Goal: Entertainment & Leisure: Consume media (video, audio)

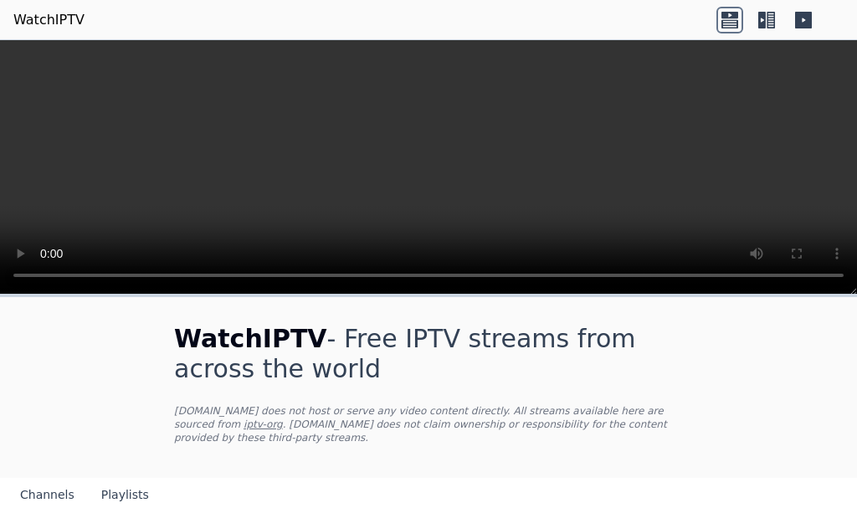
click at [486, 33] on header "WatchIPTV" at bounding box center [428, 20] width 857 height 40
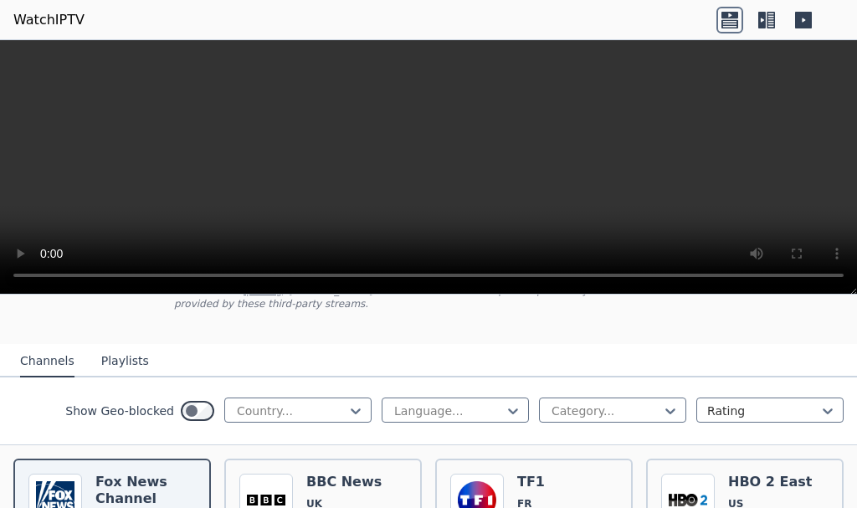
scroll to position [167, 0]
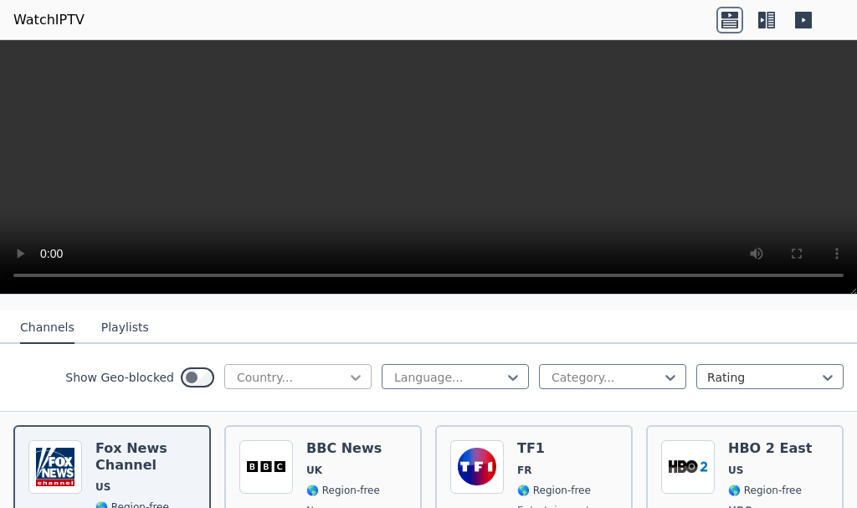
click at [351, 375] on icon at bounding box center [356, 378] width 10 height 6
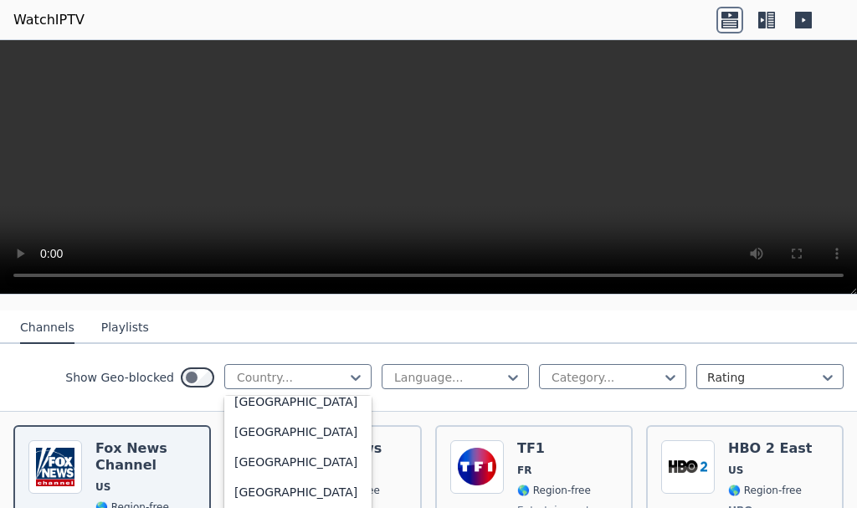
scroll to position [2595, 0]
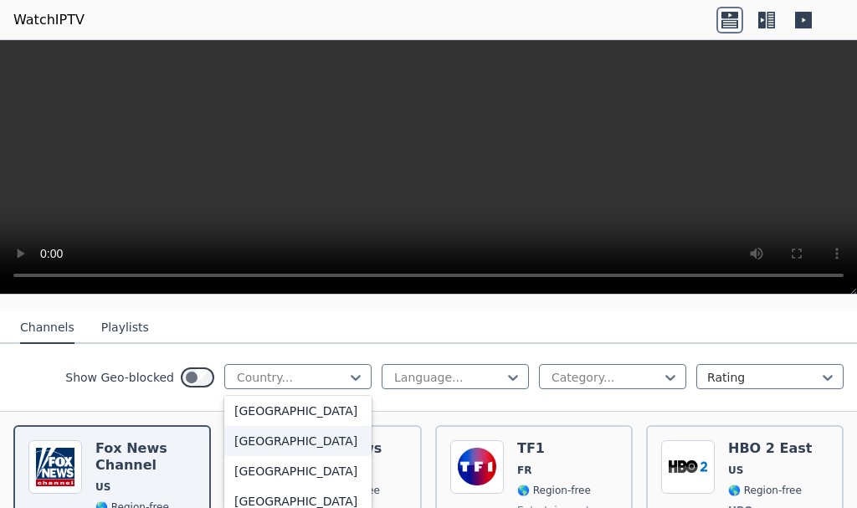
click at [233, 456] on div "[GEOGRAPHIC_DATA]" at bounding box center [297, 441] width 147 height 30
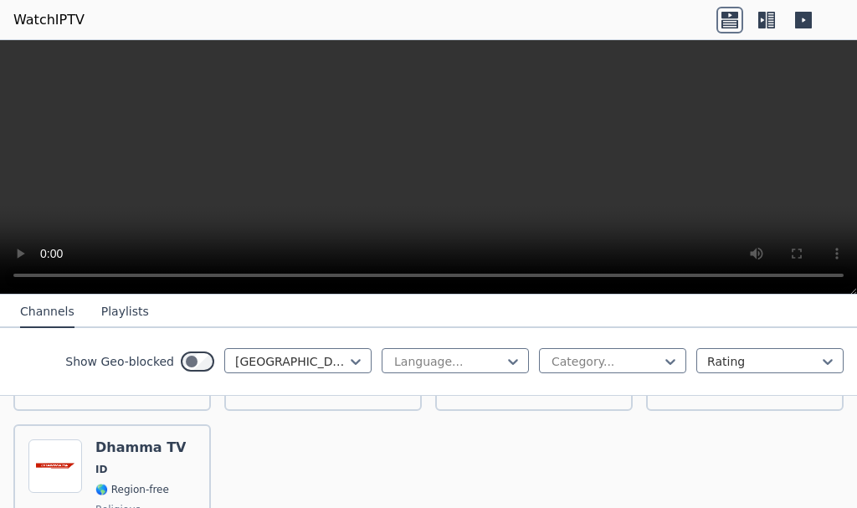
scroll to position [1936, 0]
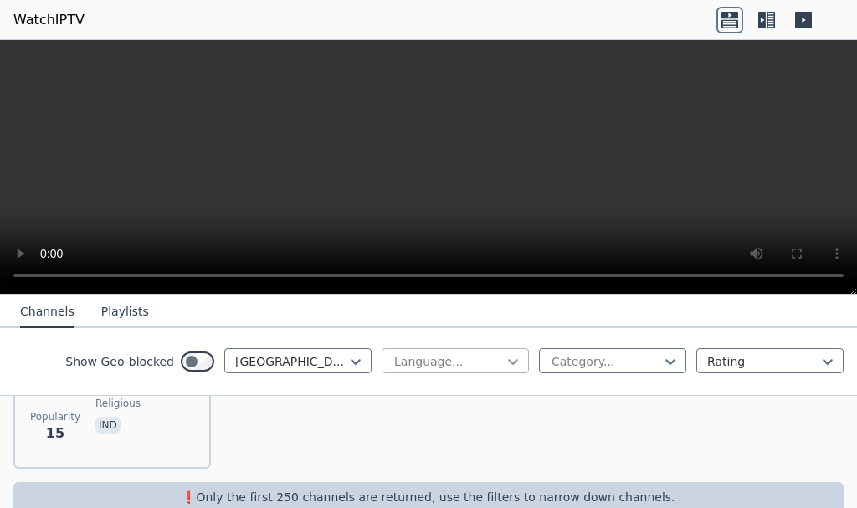
click at [505, 356] on icon at bounding box center [513, 361] width 17 height 17
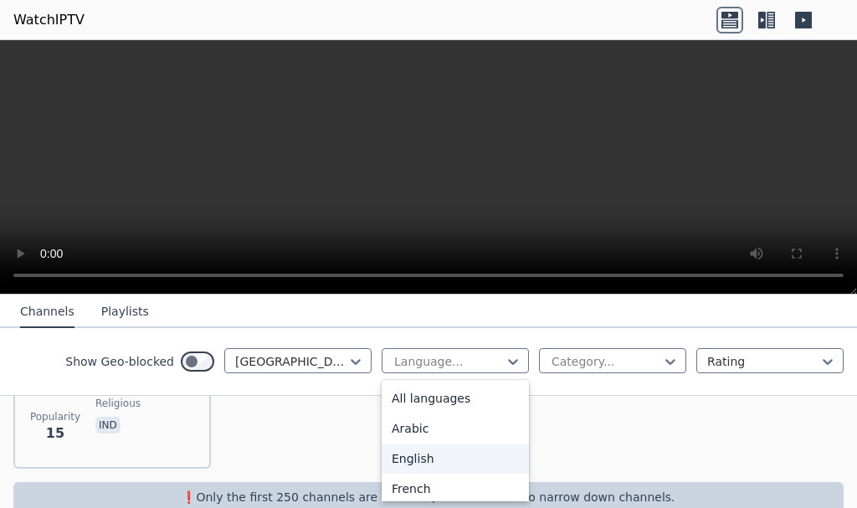
click at [402, 463] on div "English" at bounding box center [455, 459] width 147 height 30
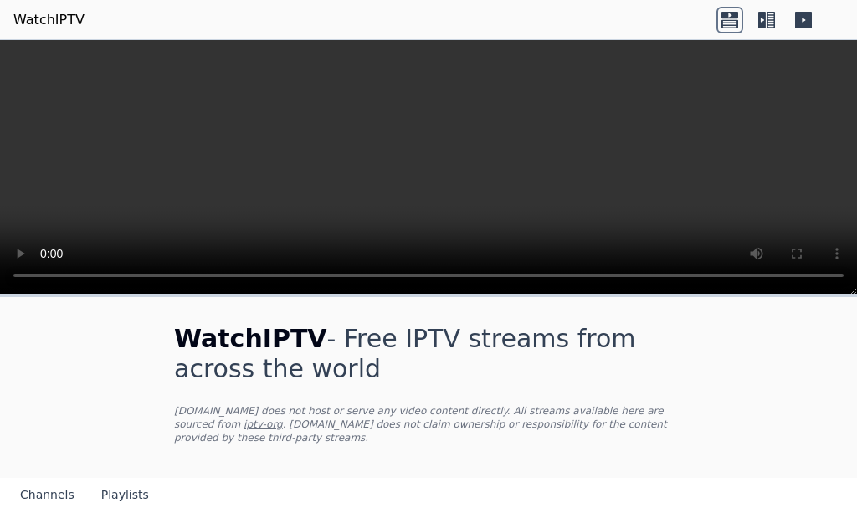
drag, startPoint x: 667, startPoint y: 336, endPoint x: 730, endPoint y: 337, distance: 62.8
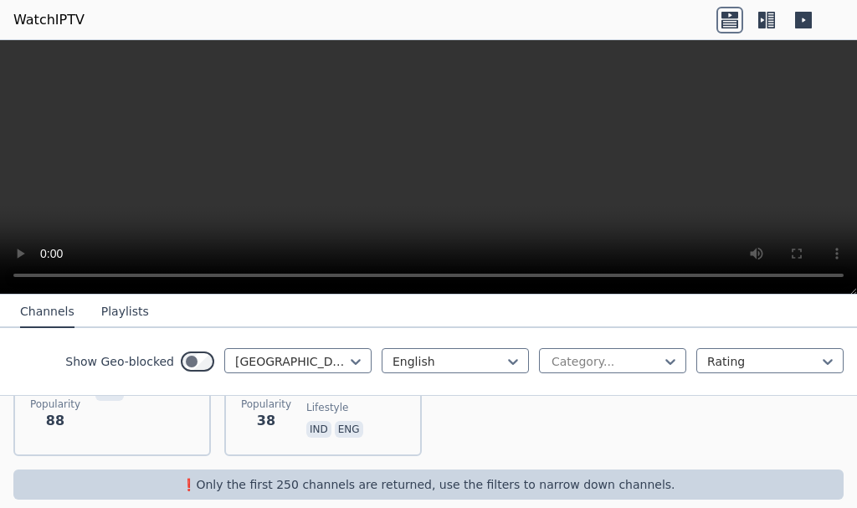
scroll to position [291, 0]
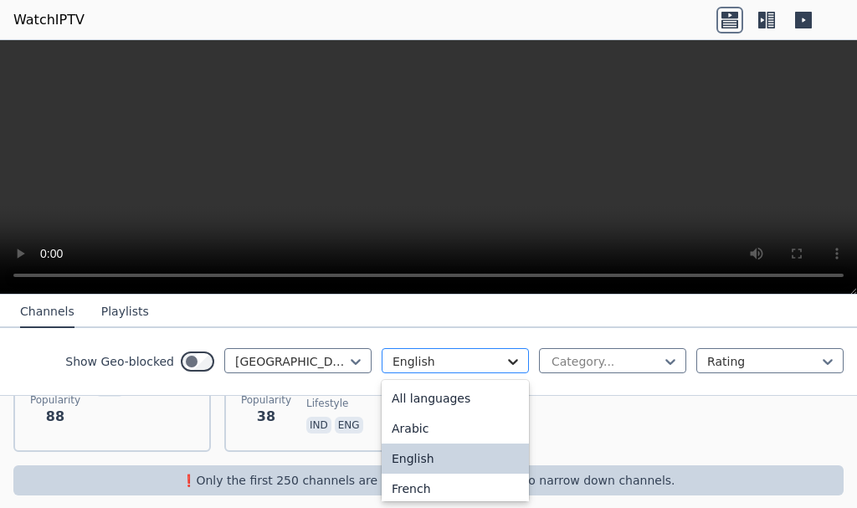
click at [505, 363] on icon at bounding box center [513, 361] width 17 height 17
click at [481, 401] on div "All languages" at bounding box center [455, 398] width 147 height 30
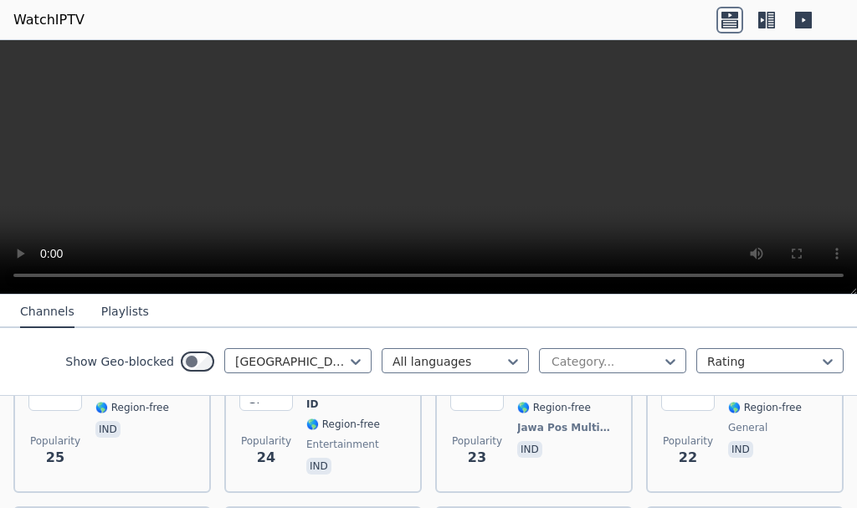
scroll to position [1190, 0]
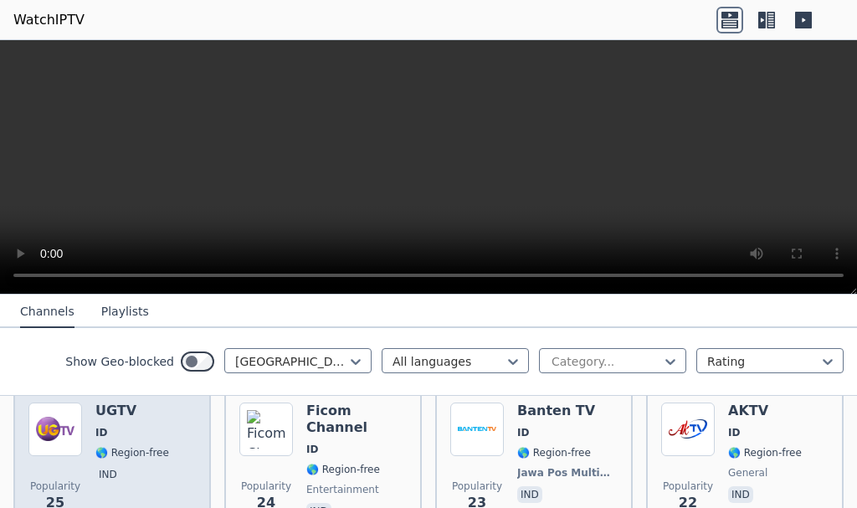
click at [65, 427] on img at bounding box center [55, 430] width 54 height 54
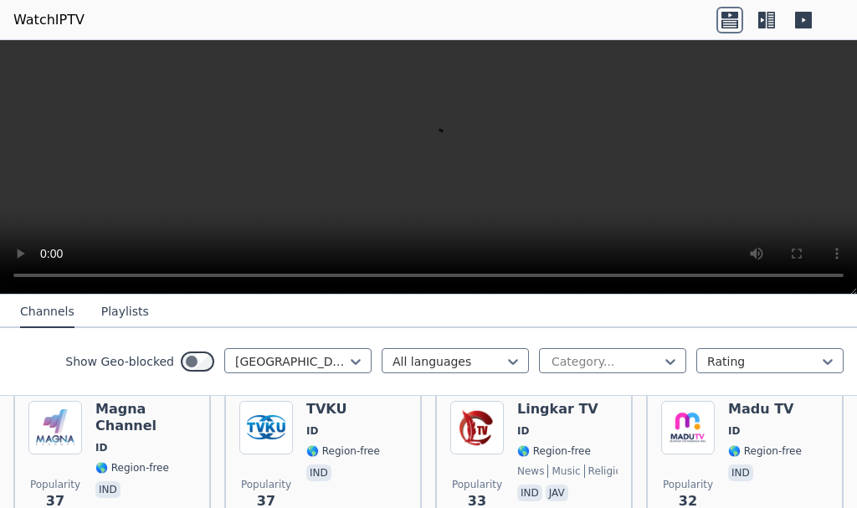
scroll to position [816, 0]
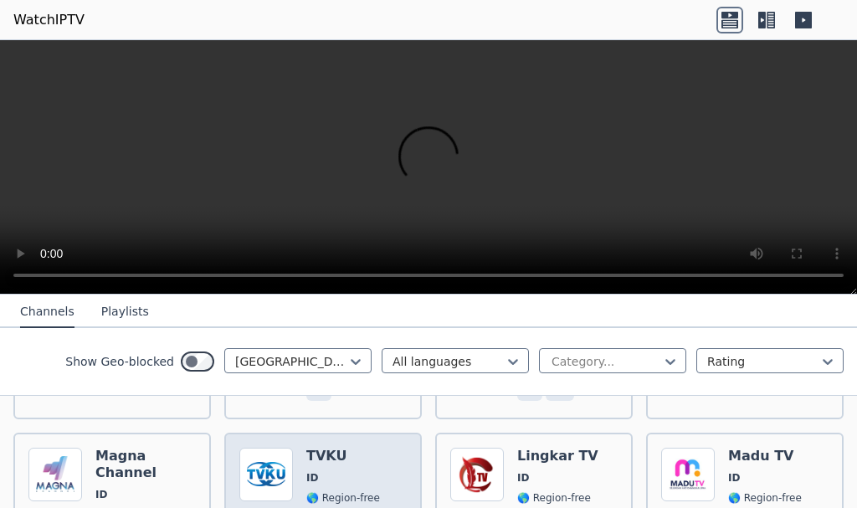
click at [326, 471] on span "ID" at bounding box center [343, 477] width 74 height 13
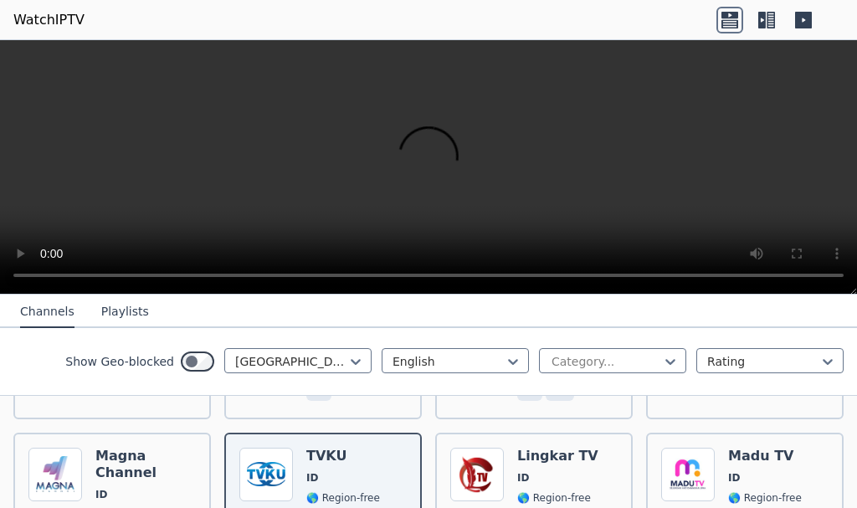
scroll to position [291, 0]
